Goal: Information Seeking & Learning: Learn about a topic

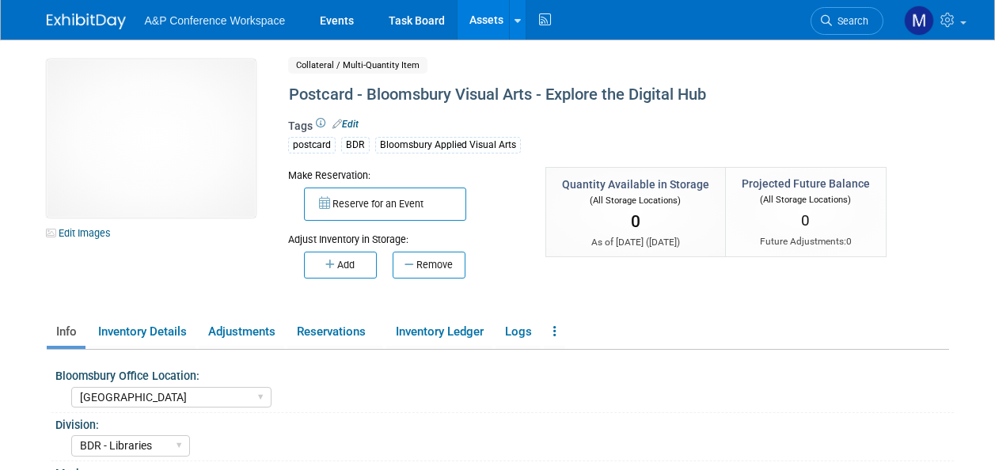
select select "[GEOGRAPHIC_DATA]"
select select "BDR - Libraries"
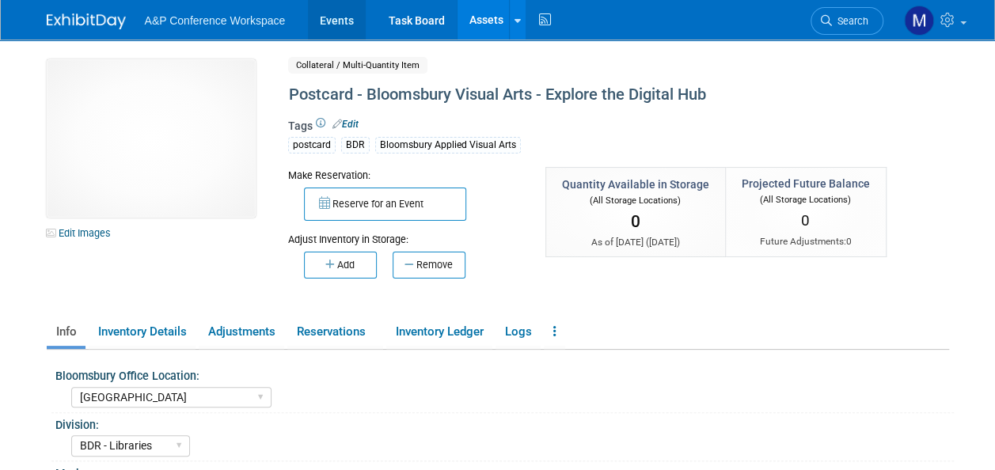
click at [340, 21] on link "Events" at bounding box center [337, 20] width 58 height 40
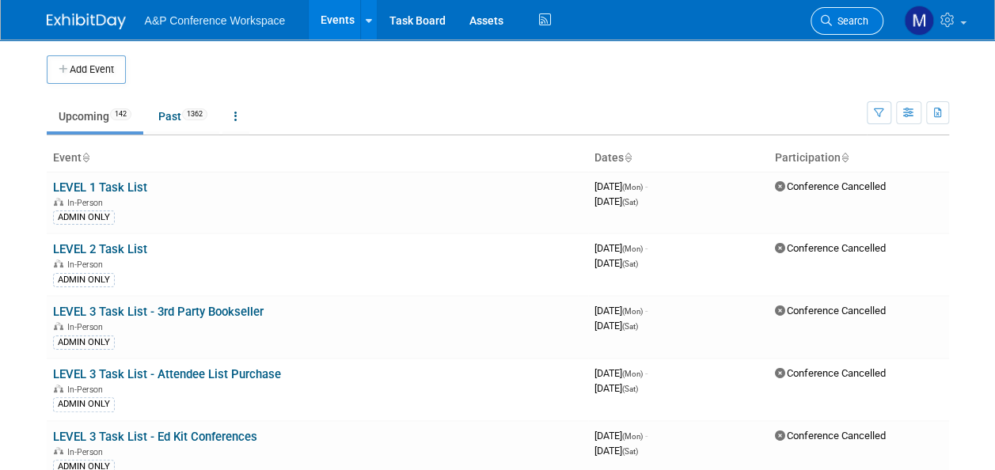
click at [845, 17] on span "Search" at bounding box center [850, 21] width 36 height 12
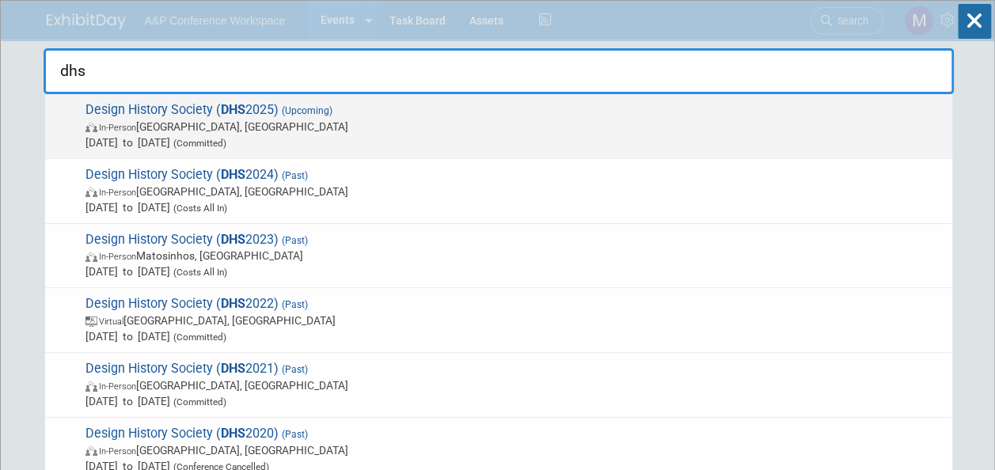
type input "dhs"
click at [277, 111] on span "Design History Society ( DHS 2025) (Upcoming) In-Person [GEOGRAPHIC_DATA], [GEO…" at bounding box center [513, 126] width 864 height 48
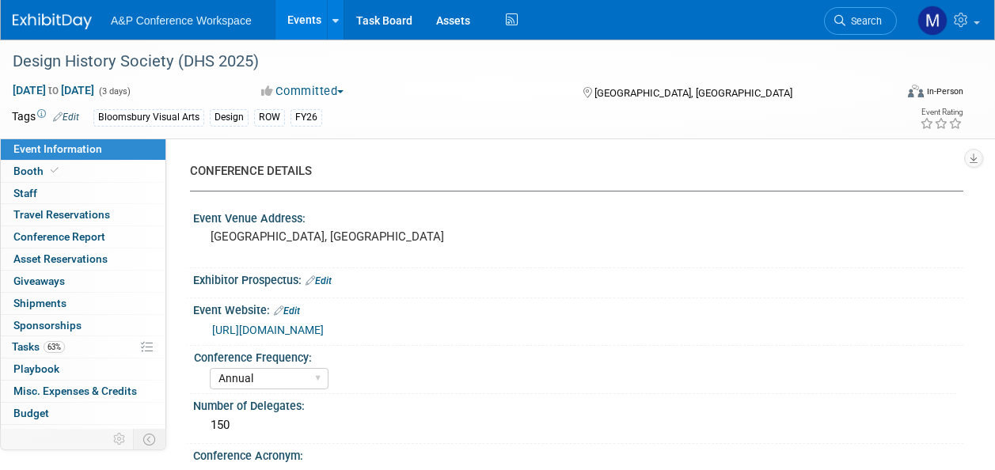
select select "Annual"
select select "Level 2"
select select "In-Person Booth"
select select "Design"
select select "Bloomsbury Visual Arts"
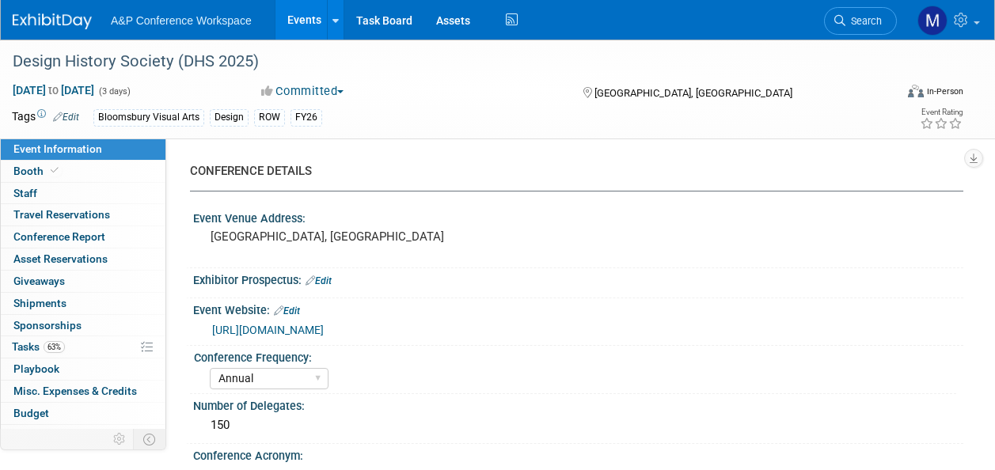
select select "Matt Hambridge"
select select "Carly Bull"
select select "Networking/Commissioning"
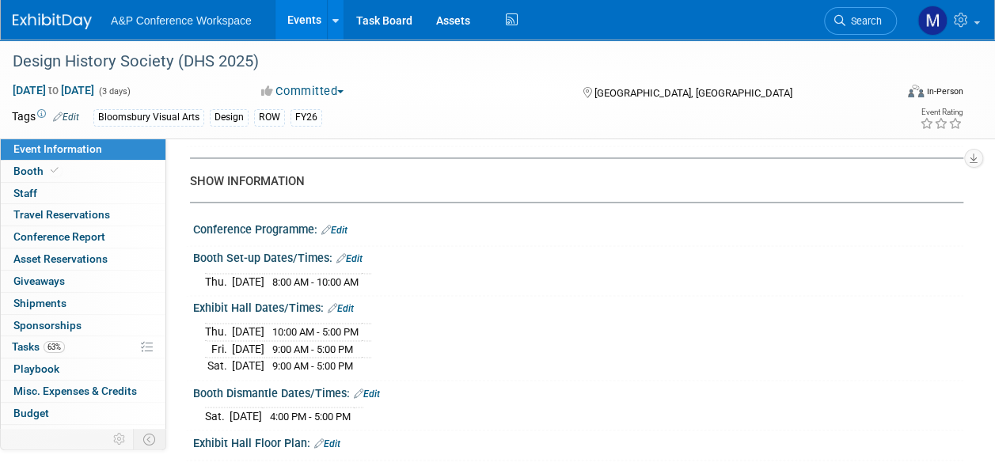
scroll to position [1187, 0]
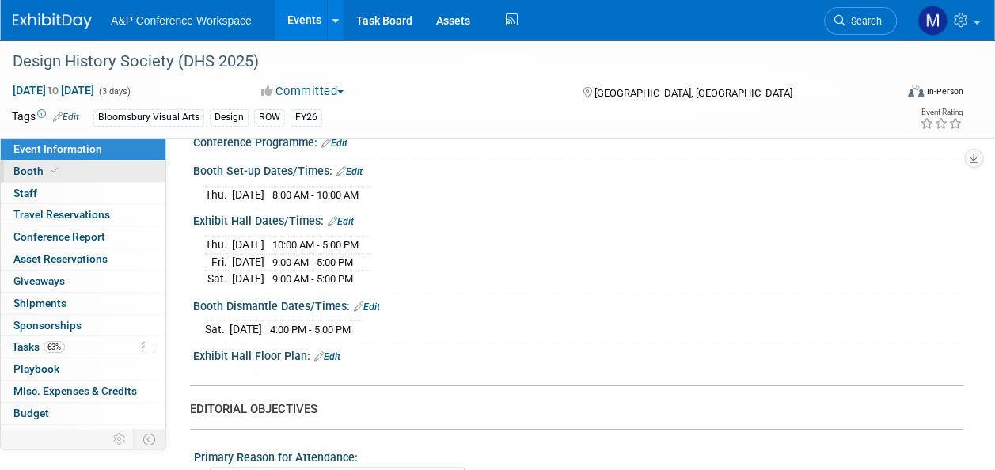
drag, startPoint x: 111, startPoint y: 169, endPoint x: 122, endPoint y: 165, distance: 12.1
click at [111, 169] on link "Booth" at bounding box center [83, 171] width 165 height 21
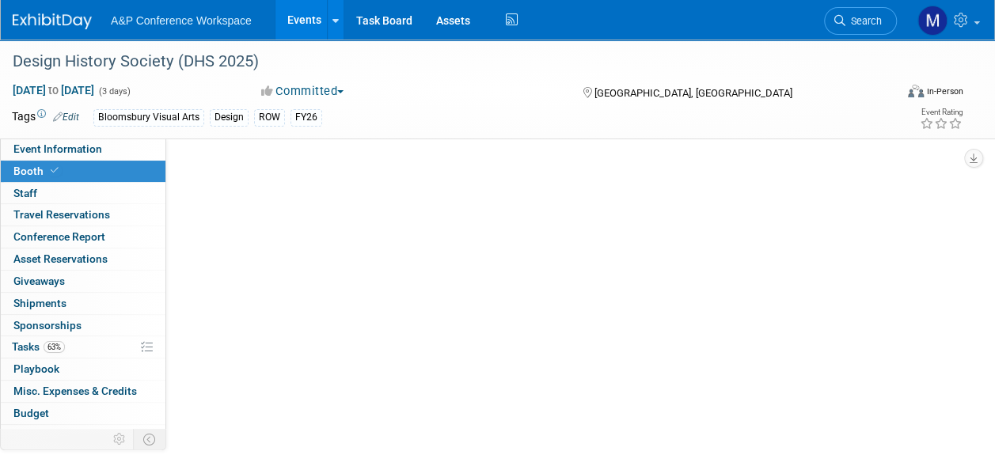
select select "BGBG"
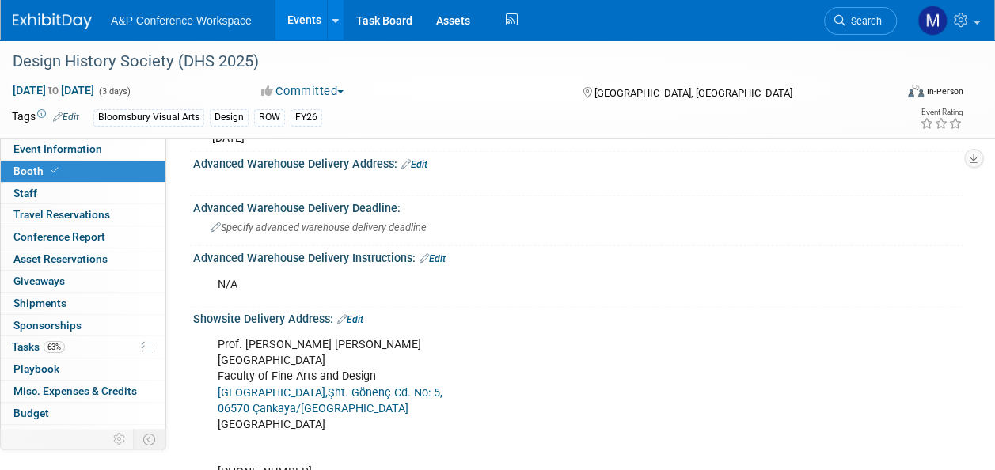
scroll to position [950, 0]
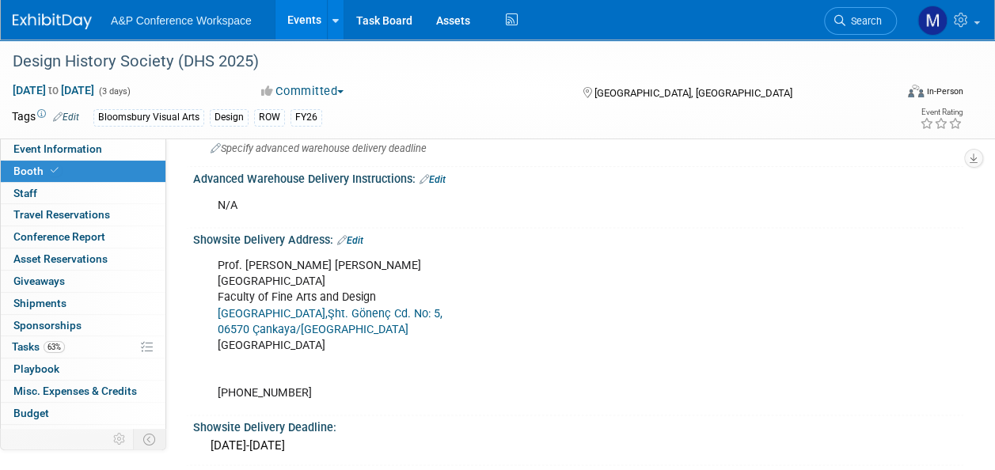
drag, startPoint x: 321, startPoint y: 394, endPoint x: 238, endPoint y: 394, distance: 83.1
click at [238, 394] on div "Prof. Dr. Onder Erkarslan Ankara Bilim University Faculty of Fine Arts and Desi…" at bounding box center [509, 329] width 604 height 159
drag, startPoint x: 238, startPoint y: 394, endPoint x: 256, endPoint y: 383, distance: 21.3
copy div "5337371615"
click at [124, 151] on link "Event Information" at bounding box center [83, 149] width 165 height 21
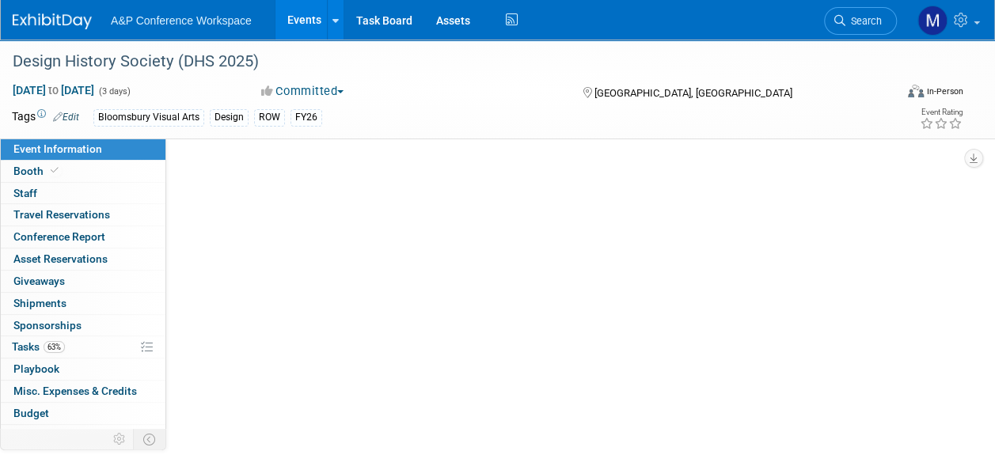
scroll to position [0, 0]
select select "Annual"
select select "Level 2"
select select "In-Person Booth"
select select "Design"
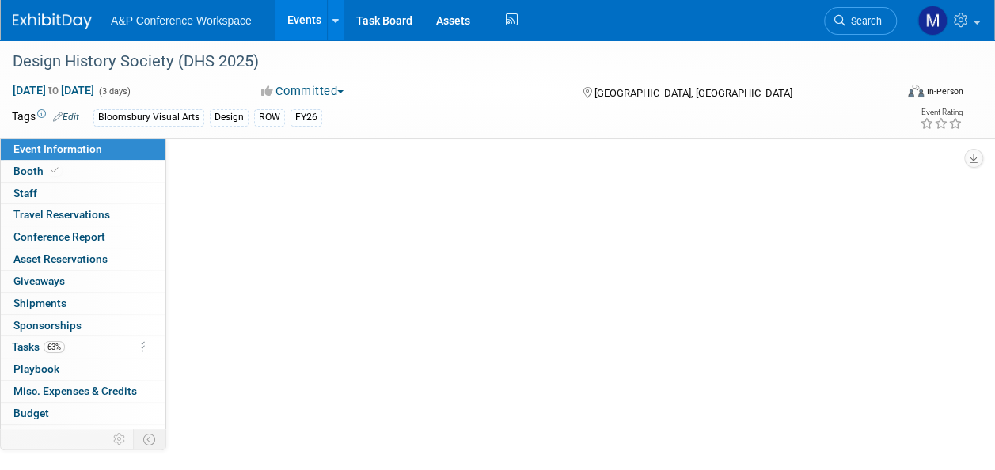
select select "Bloomsbury Visual Arts"
select select "Matt Hambridge"
select select "Carly Bull"
select select "Networking/Commissioning"
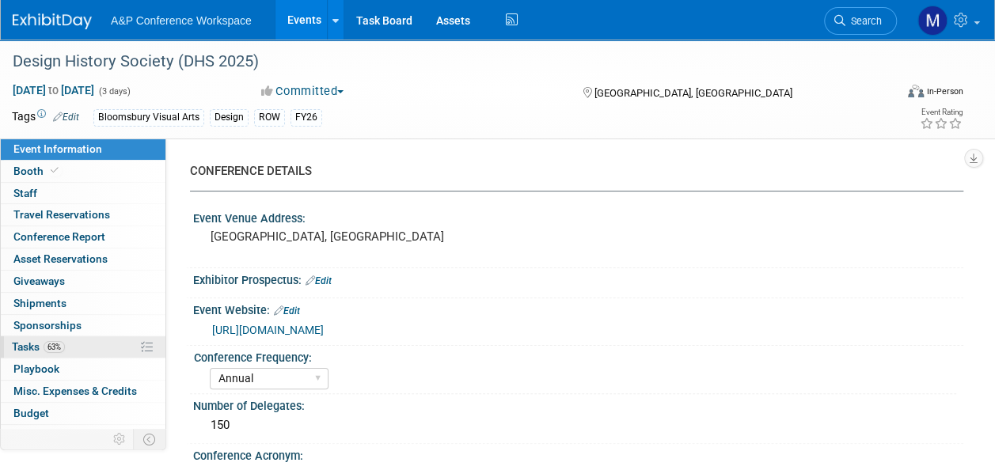
click at [101, 345] on link "63% Tasks 63%" at bounding box center [83, 346] width 165 height 21
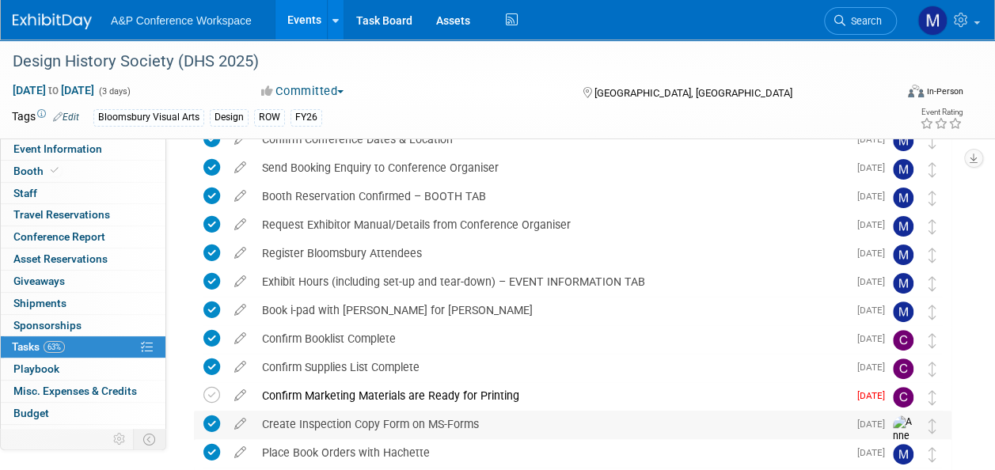
scroll to position [79, 0]
